Goal: Find specific page/section: Find specific page/section

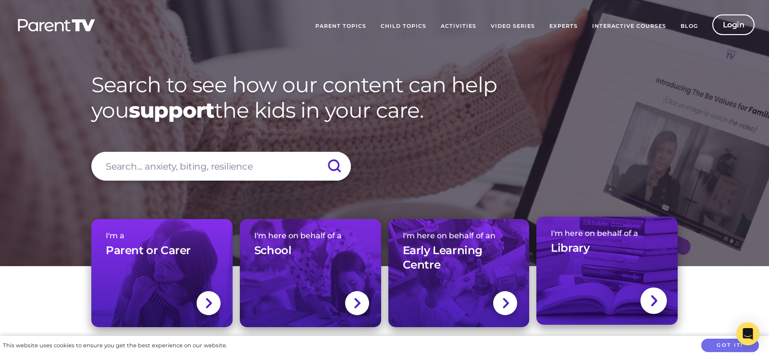
click at [618, 293] on link "I'm here on behalf of a Library" at bounding box center [606, 271] width 141 height 108
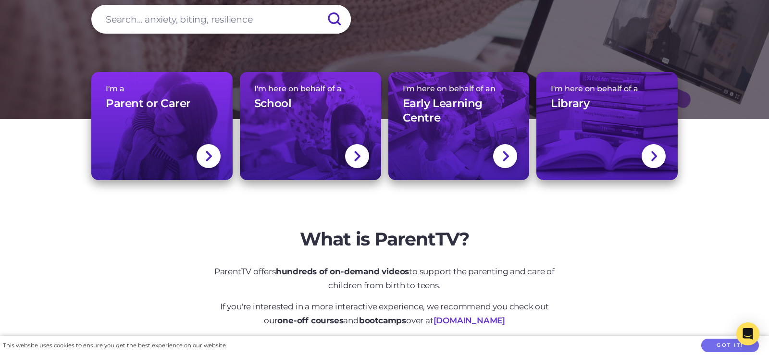
scroll to position [147, 0]
